Goal: Complete application form

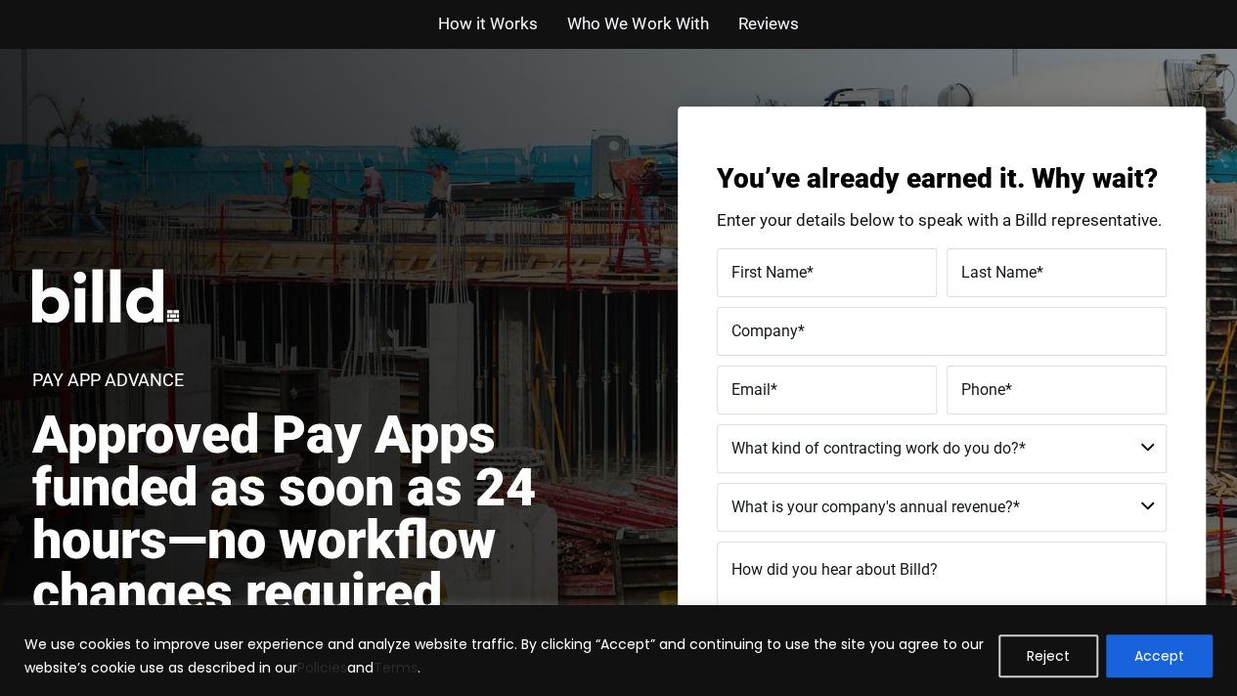
click at [780, 267] on span "First Name" at bounding box center [768, 271] width 75 height 19
click at [780, 267] on input "First Name *" at bounding box center [827, 272] width 220 height 49
type input "Aleena"
type input "[PERSON_NAME]"
type input "Pipe Down Plumbing LLC"
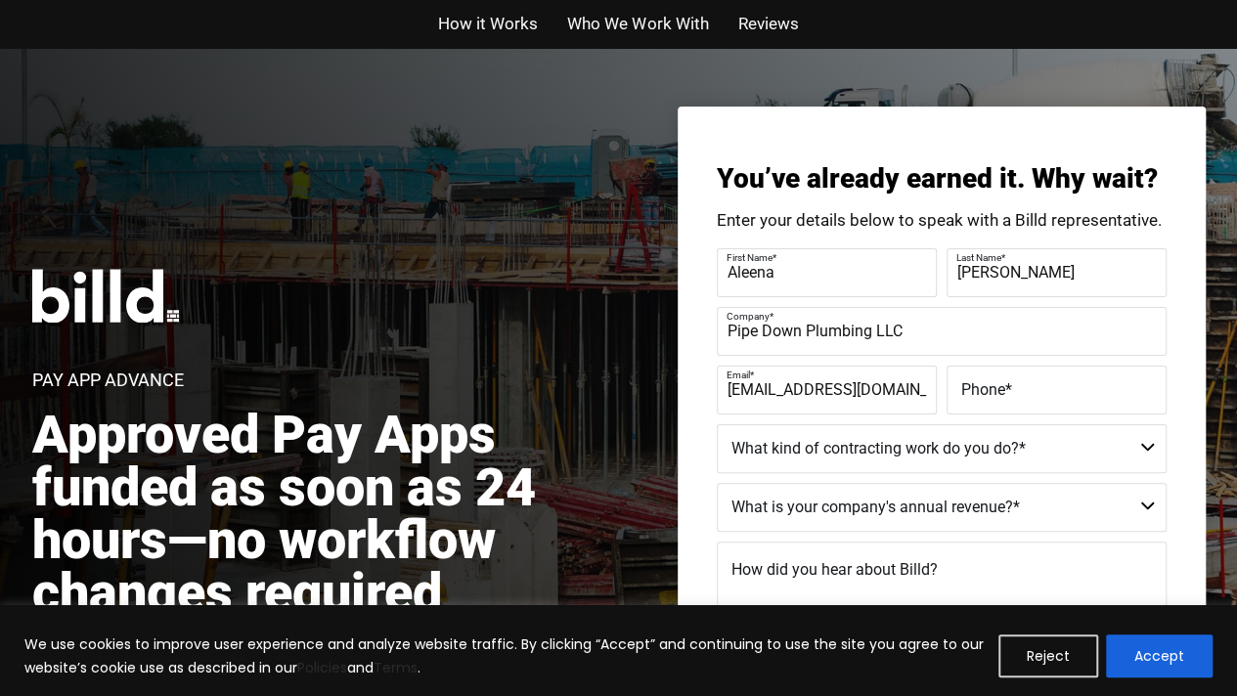
type input "[EMAIL_ADDRESS][DOMAIN_NAME]"
type input "[PHONE_NUMBER]"
click at [920, 440] on select "Residential - Our Services Do Not Apply Not a Contractor Commercial and Residen…" at bounding box center [942, 448] width 450 height 49
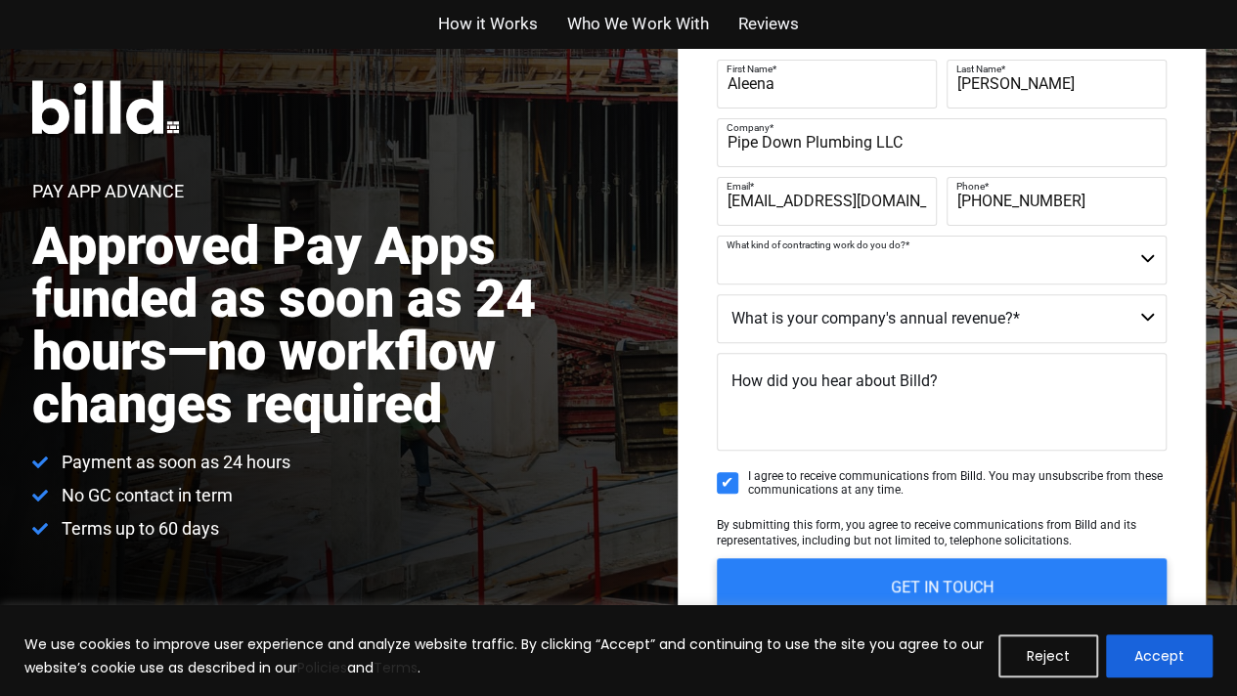
scroll to position [191, 0]
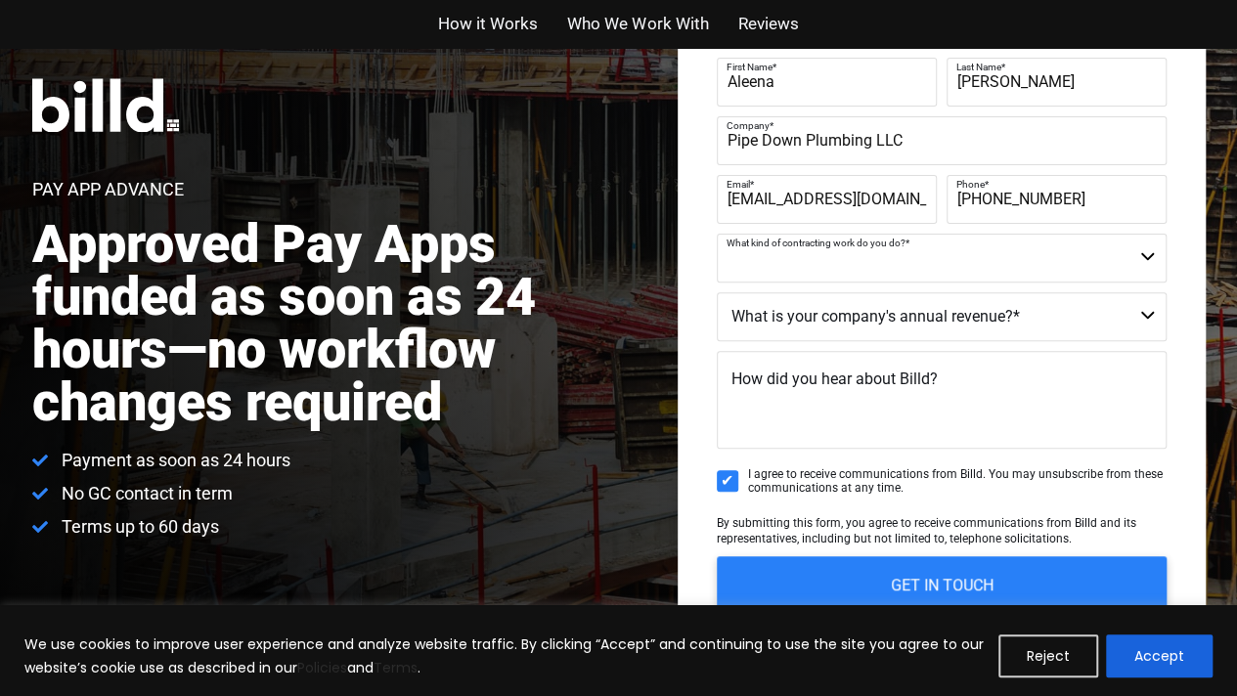
click at [859, 274] on select "Residential - Our Services Do Not Apply Not a Contractor Commercial and Residen…" at bounding box center [942, 258] width 450 height 49
select select "Commercial and Residential"
click at [717, 234] on select "Residential - Our Services Do Not Apply Not a Contractor Commercial and Residen…" at bounding box center [942, 258] width 450 height 49
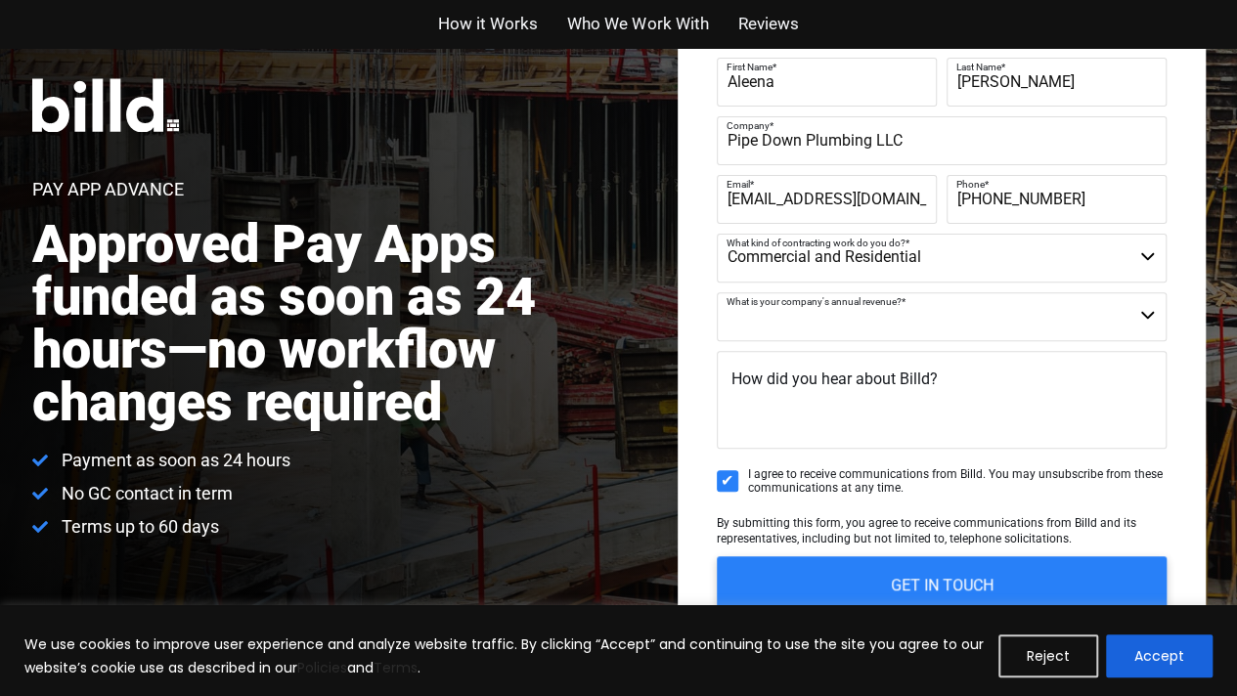
click at [807, 292] on select "Less than $1M $1M - $2M $2M - $4M $4M - $8M $8M - $25M $25M - $40M $40M +" at bounding box center [942, 316] width 450 height 49
select select "$1M - $2M"
click at [717, 292] on select "Less than $1M $1M - $2M $2M - $4M $4M - $8M $8M - $25M $25M - $40M $40M +" at bounding box center [942, 316] width 450 height 49
click at [809, 406] on textarea "How did you hear about Billd?" at bounding box center [942, 400] width 450 height 98
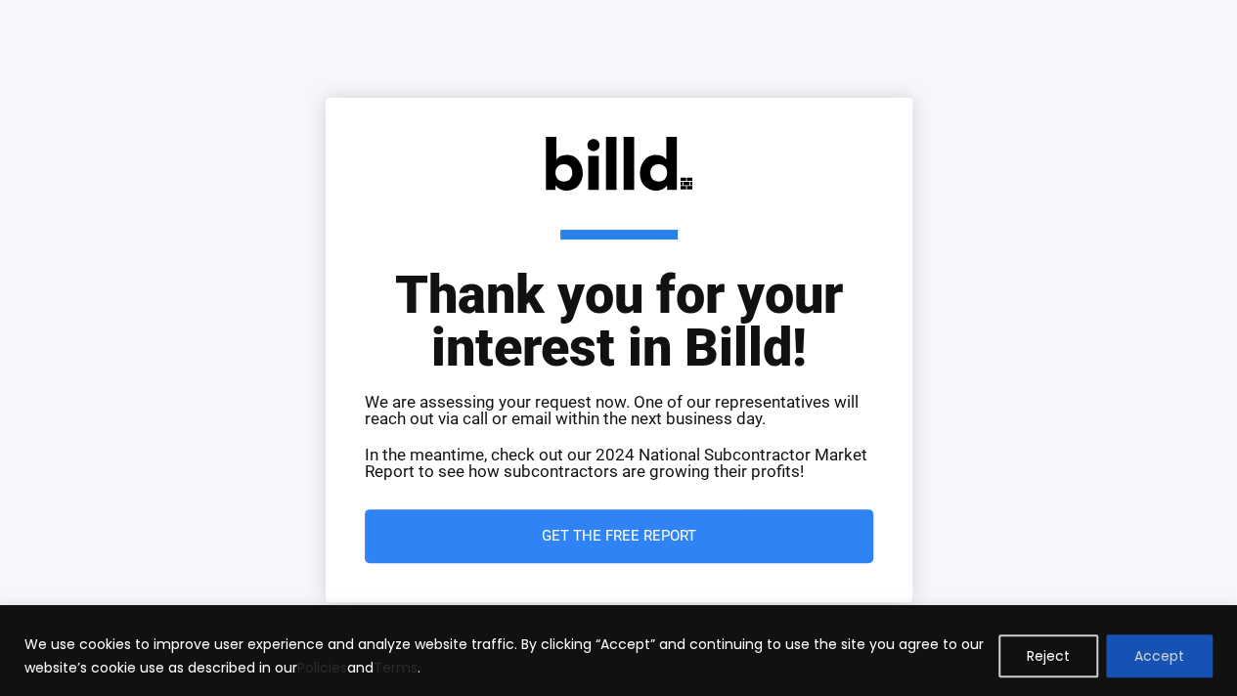
click at [1135, 637] on button "Accept" at bounding box center [1159, 655] width 107 height 43
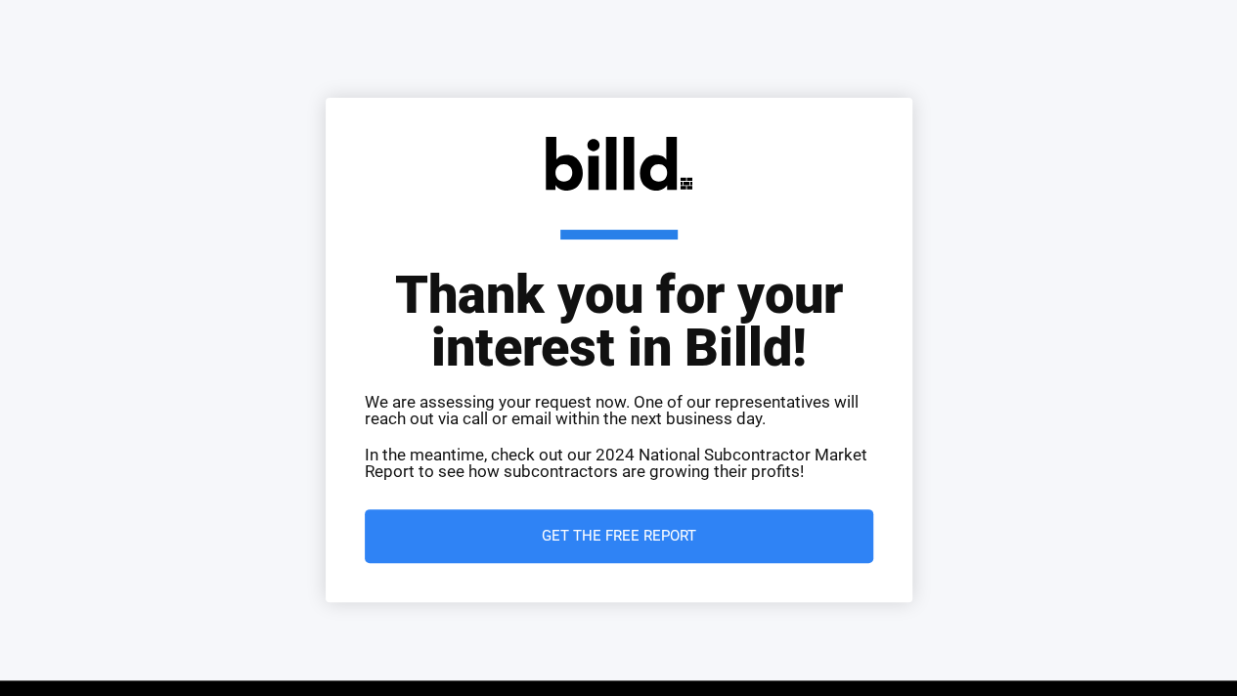
click at [725, 530] on span "Get the Free Report" at bounding box center [619, 536] width 430 height 15
